Goal: Information Seeking & Learning: Check status

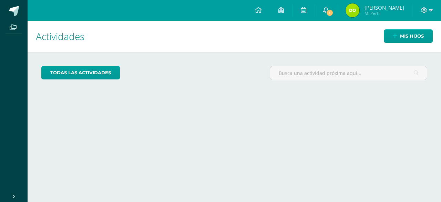
click at [323, 10] on link "1" at bounding box center [326, 10] width 22 height 21
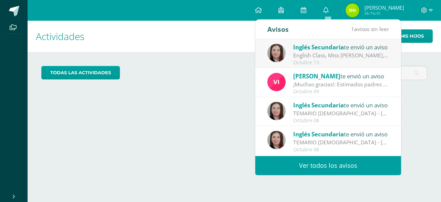
click at [299, 164] on link "Ver todos los avisos" at bounding box center [328, 165] width 146 height 19
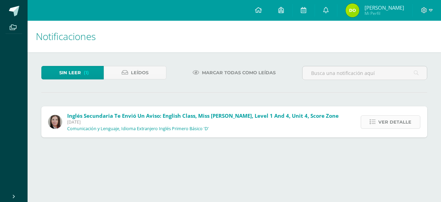
click at [387, 123] on span "Ver detalle" at bounding box center [394, 121] width 33 height 13
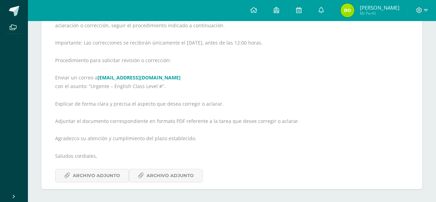
scroll to position [150, 0]
click at [82, 169] on span "Archivo Adjunto" at bounding box center [96, 175] width 47 height 13
click at [150, 170] on span "Archivo Adjunto" at bounding box center [169, 175] width 47 height 13
